Goal: Information Seeking & Learning: Learn about a topic

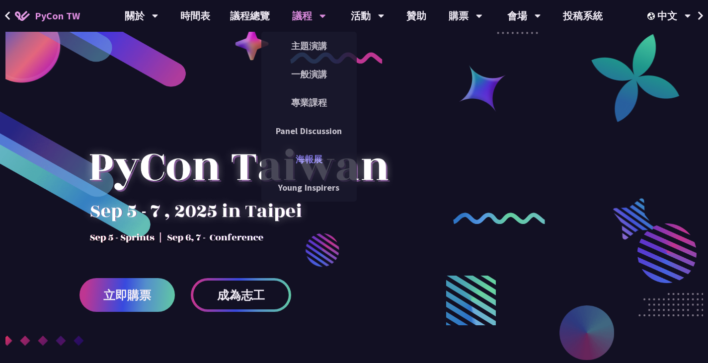
click at [295, 158] on link "海報展" at bounding box center [308, 159] width 95 height 23
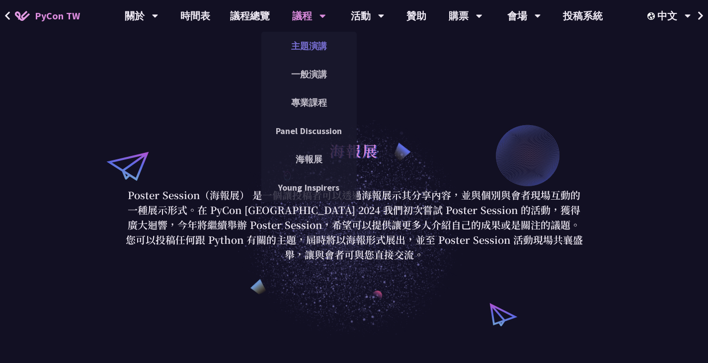
click at [314, 48] on link "主題演講" at bounding box center [308, 45] width 95 height 23
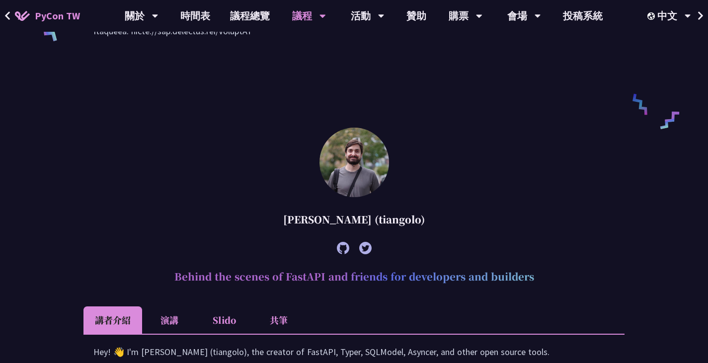
scroll to position [745, 0]
click at [250, 11] on link "議程總覽" at bounding box center [250, 16] width 60 height 32
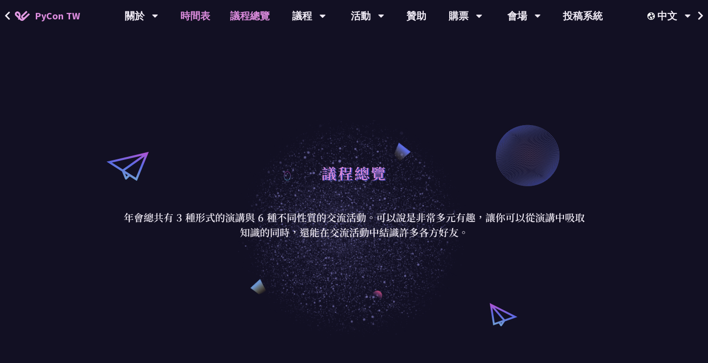
click at [186, 20] on link "時間表" at bounding box center [195, 16] width 50 height 32
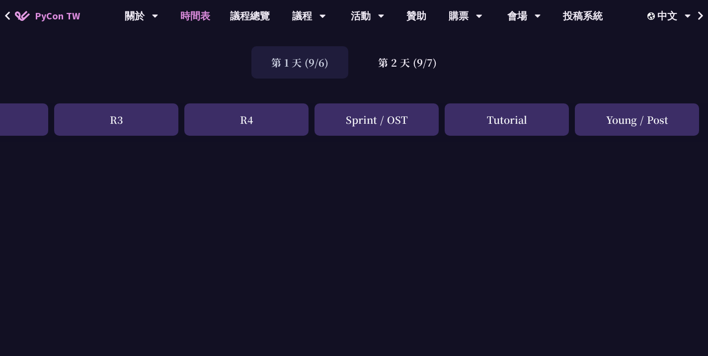
scroll to position [61, 347]
click at [384, 65] on div "第 2 天 (9/7)" at bounding box center [407, 62] width 98 height 32
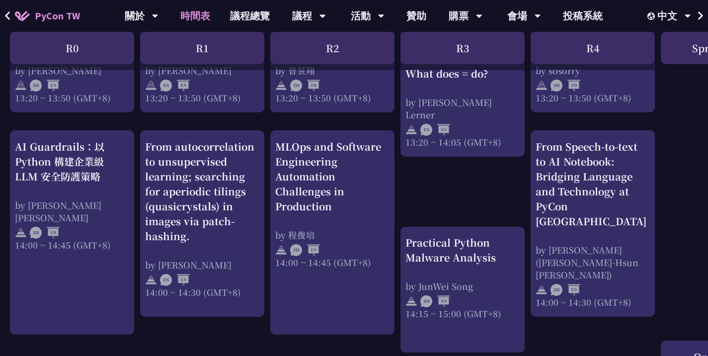
scroll to position [978, 0]
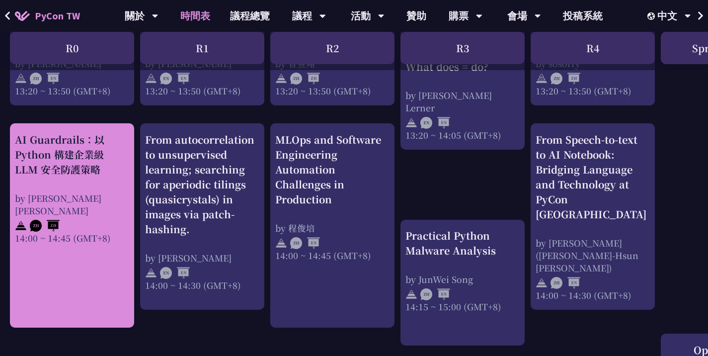
click at [111, 186] on div "AI Guardrails：以 Python 構建企業級 LLM 安全防護策略 by [PERSON_NAME] Un [PERSON_NAME]14:00 …" at bounding box center [72, 188] width 114 height 112
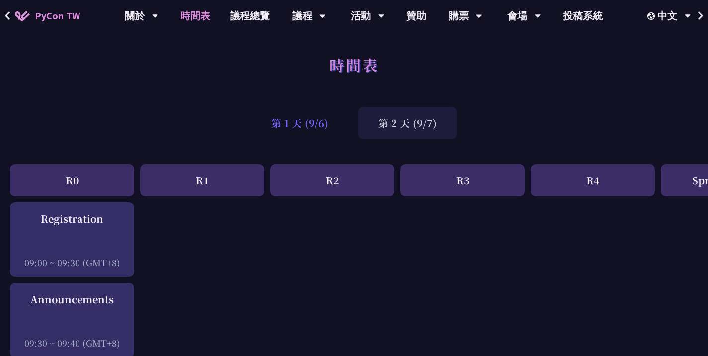
click at [301, 128] on div "第 1 天 (9/6)" at bounding box center [299, 123] width 97 height 32
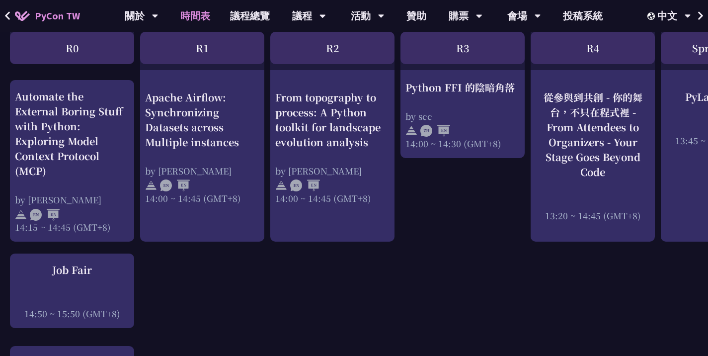
scroll to position [1092, 0]
